Goal: Navigation & Orientation: Understand site structure

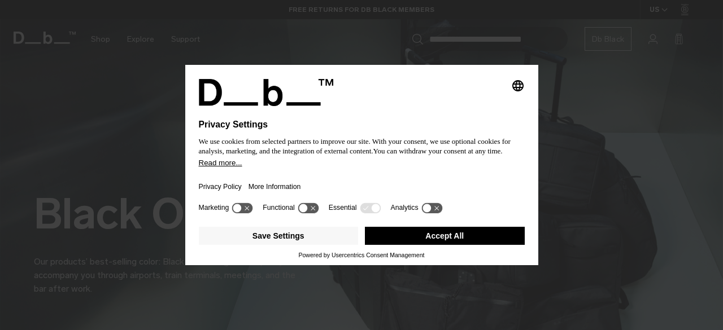
click at [246, 208] on icon at bounding box center [242, 208] width 21 height 11
click at [247, 208] on icon at bounding box center [247, 208] width 8 height 8
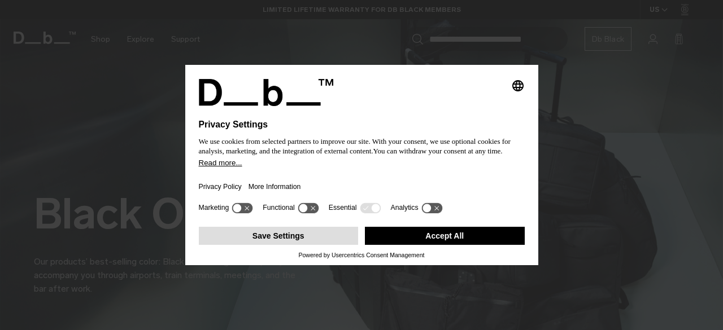
click at [323, 234] on button "Save Settings" at bounding box center [279, 236] width 160 height 18
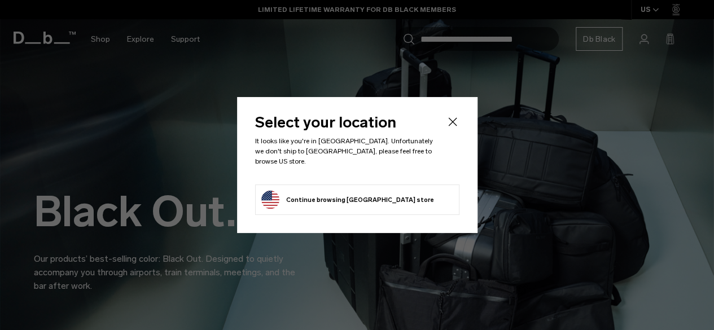
click at [388, 198] on button "Continue browsing [GEOGRAPHIC_DATA] store Continue shopping in [GEOGRAPHIC_DATA]" at bounding box center [347, 200] width 173 height 18
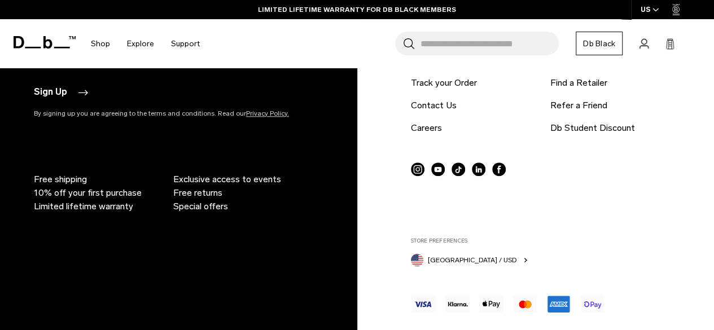
scroll to position [2667, 0]
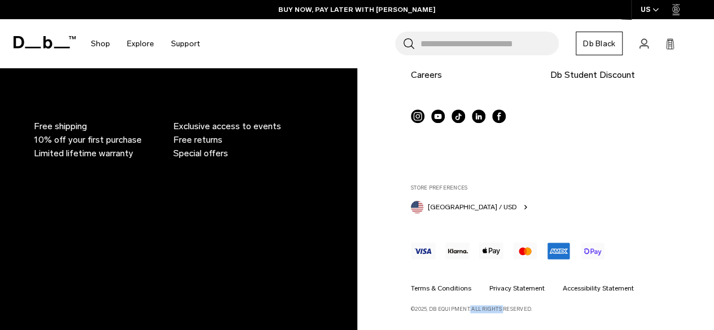
drag, startPoint x: 470, startPoint y: 308, endPoint x: 432, endPoint y: 314, distance: 38.3
click at [432, 314] on footer "Db Black. Exclusive membership. Sign Up By signing up you are agreeing to the t…" at bounding box center [357, 79] width 714 height 503
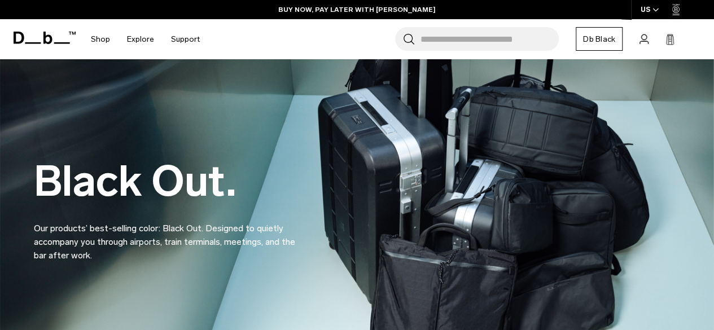
scroll to position [0, 0]
